Goal: Task Accomplishment & Management: Manage account settings

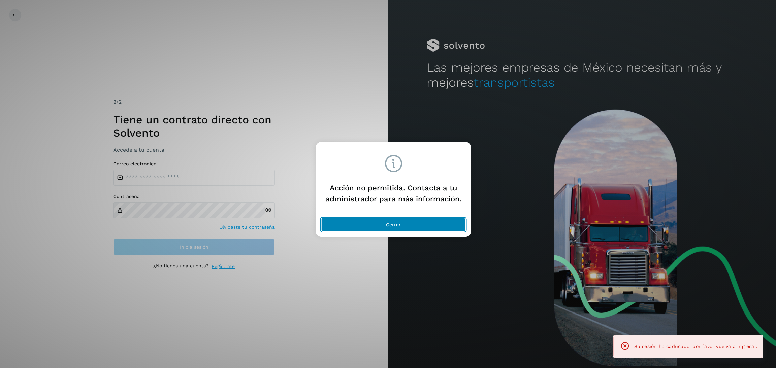
click at [448, 227] on button "Cerrar" at bounding box center [393, 224] width 144 height 13
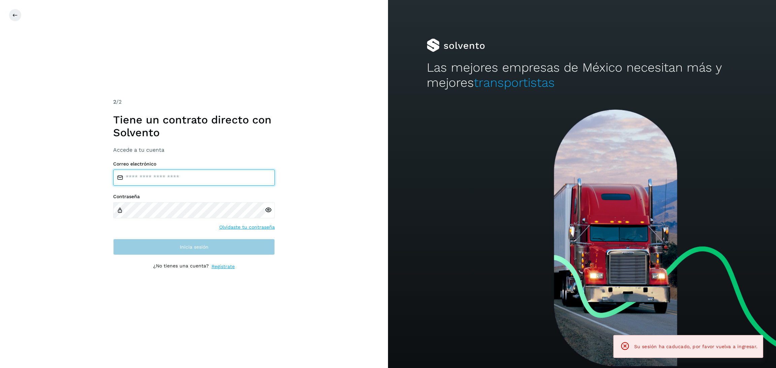
type input "**********"
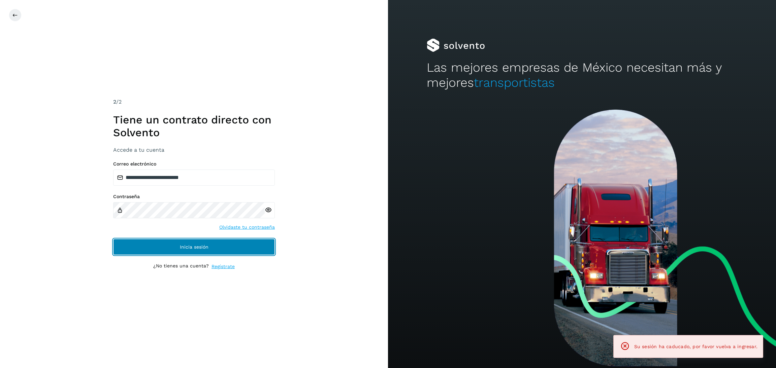
click at [199, 251] on button "Inicia sesión" at bounding box center [194, 247] width 162 height 16
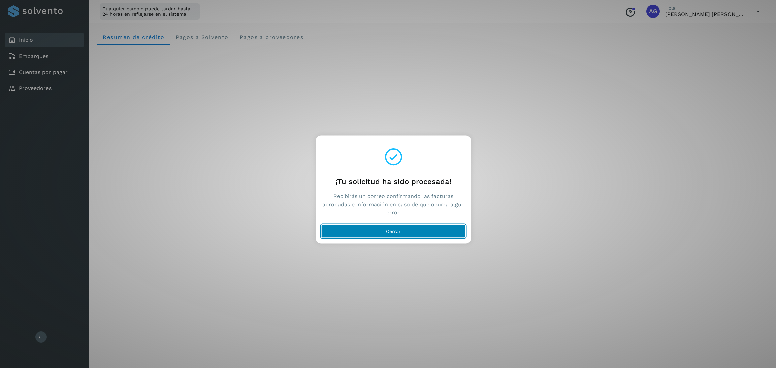
click at [395, 233] on span "Cerrar" at bounding box center [393, 231] width 15 height 5
